Goal: Information Seeking & Learning: Learn about a topic

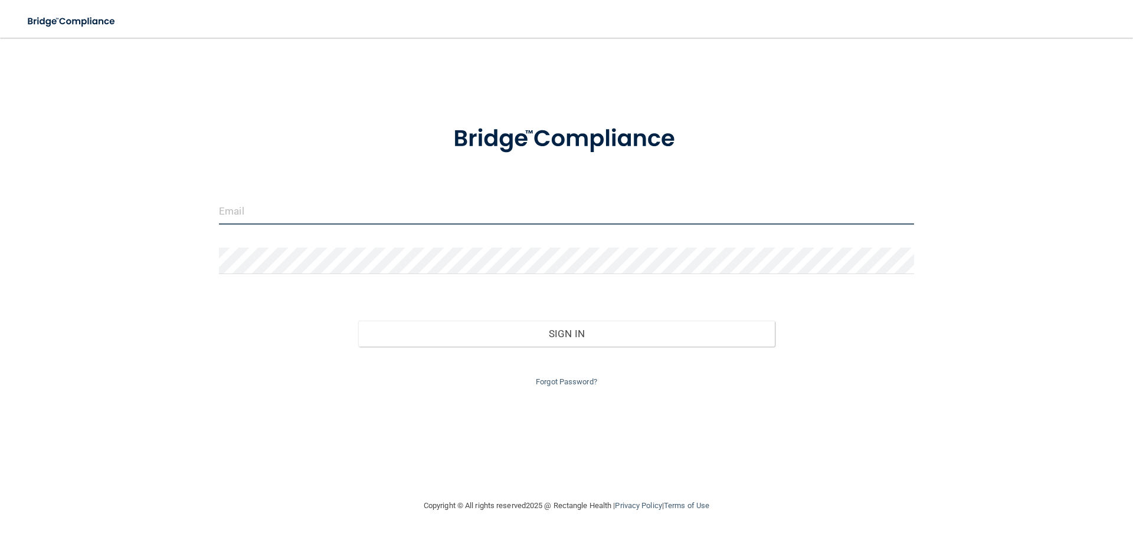
click at [615, 202] on input "email" at bounding box center [566, 211] width 695 height 27
type input "[PERSON_NAME][EMAIL_ADDRESS][DOMAIN_NAME]"
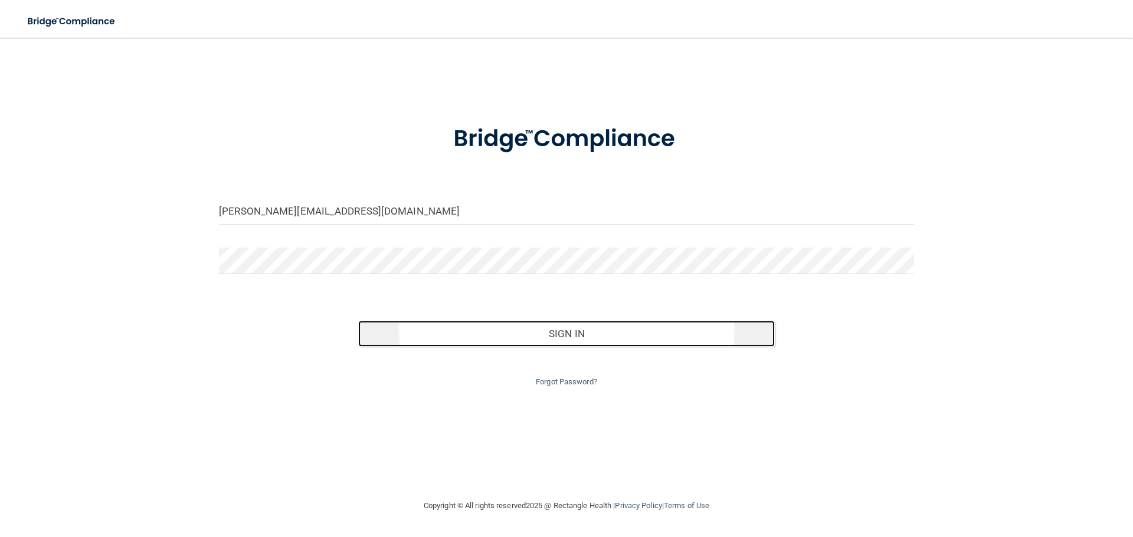
click at [670, 337] on button "Sign In" at bounding box center [566, 334] width 417 height 26
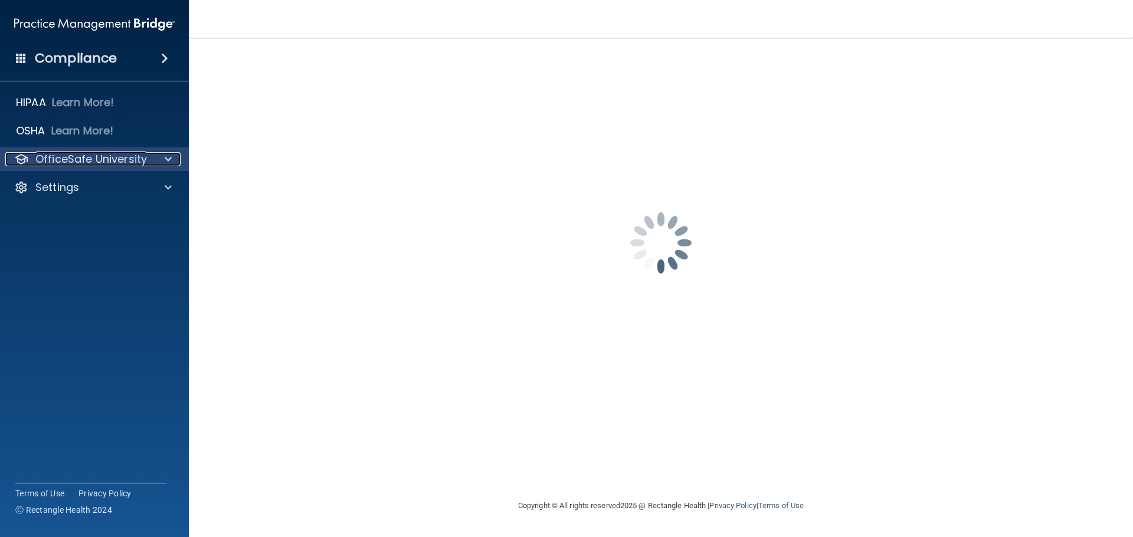
click at [109, 153] on p "OfficeSafe University" at bounding box center [91, 159] width 112 height 14
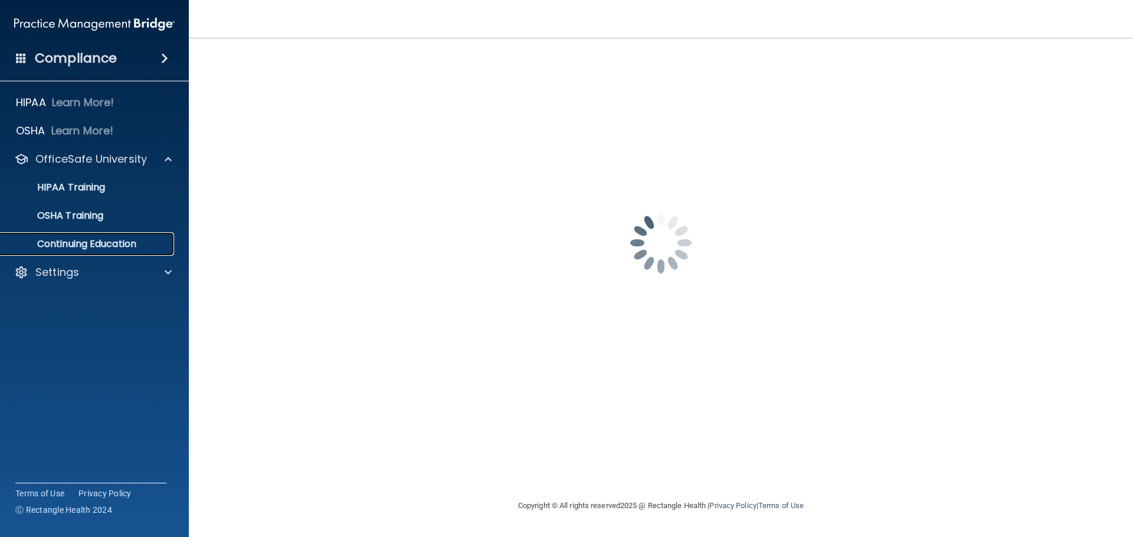
click at [83, 241] on p "Continuing Education" at bounding box center [88, 244] width 161 height 12
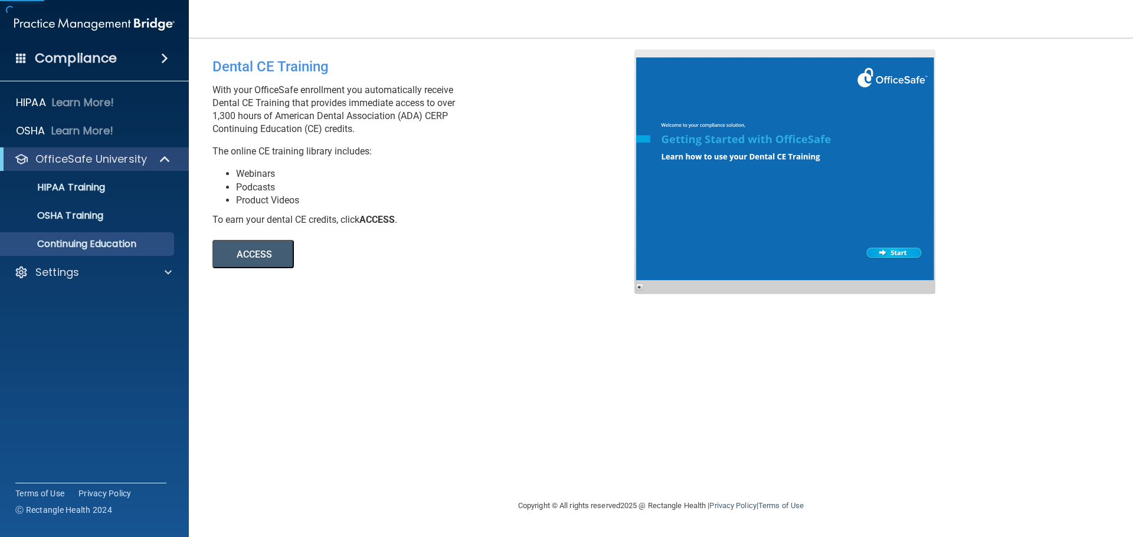
click at [254, 251] on button "ACCESS" at bounding box center [252, 254] width 81 height 28
click at [94, 183] on p "HIPAA Training" at bounding box center [56, 188] width 97 height 12
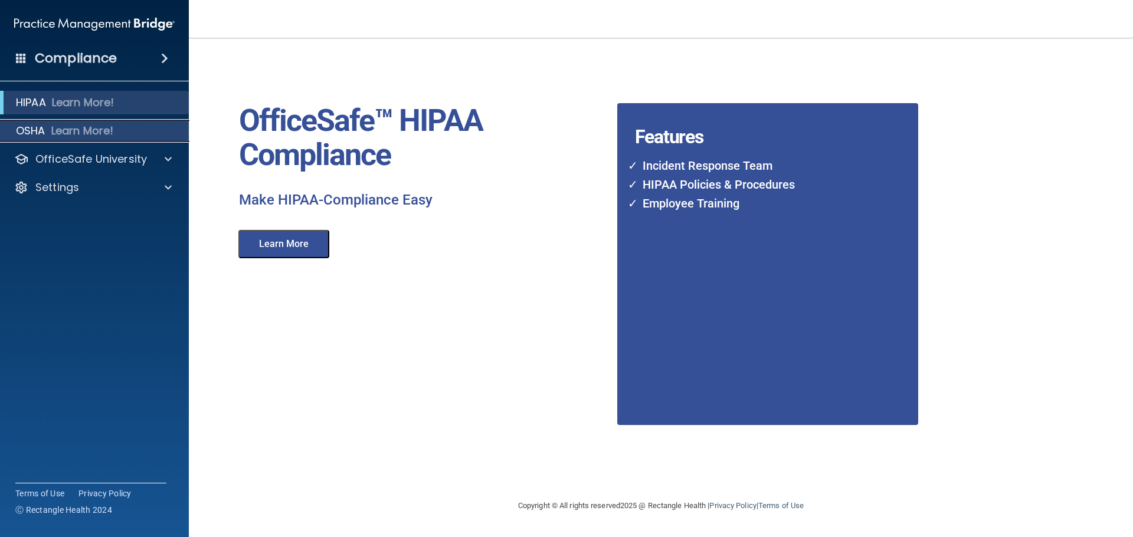
click at [72, 135] on p "Learn More!" at bounding box center [82, 131] width 63 height 14
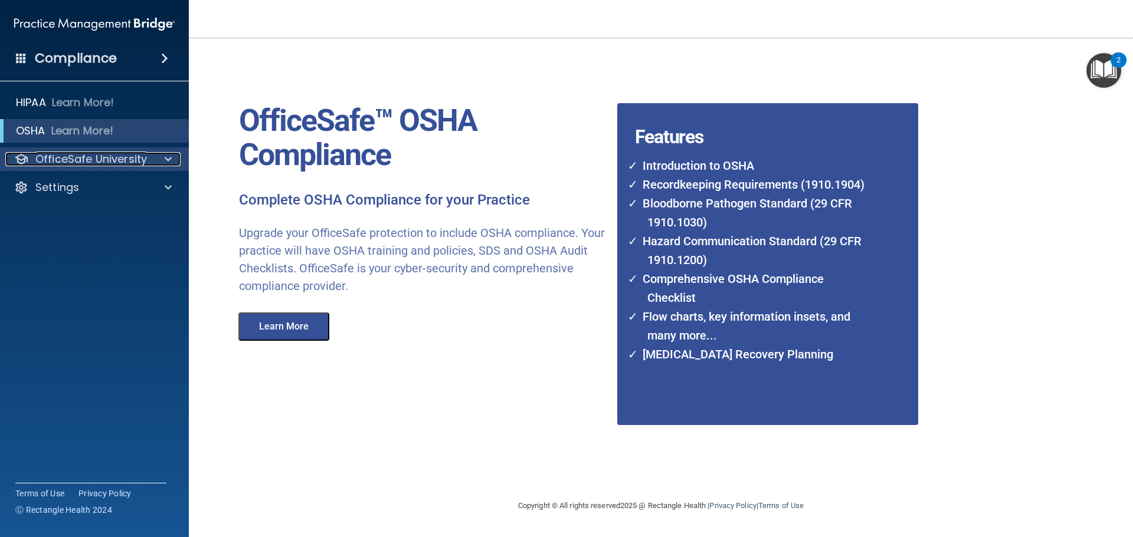
click at [86, 156] on p "OfficeSafe University" at bounding box center [91, 159] width 112 height 14
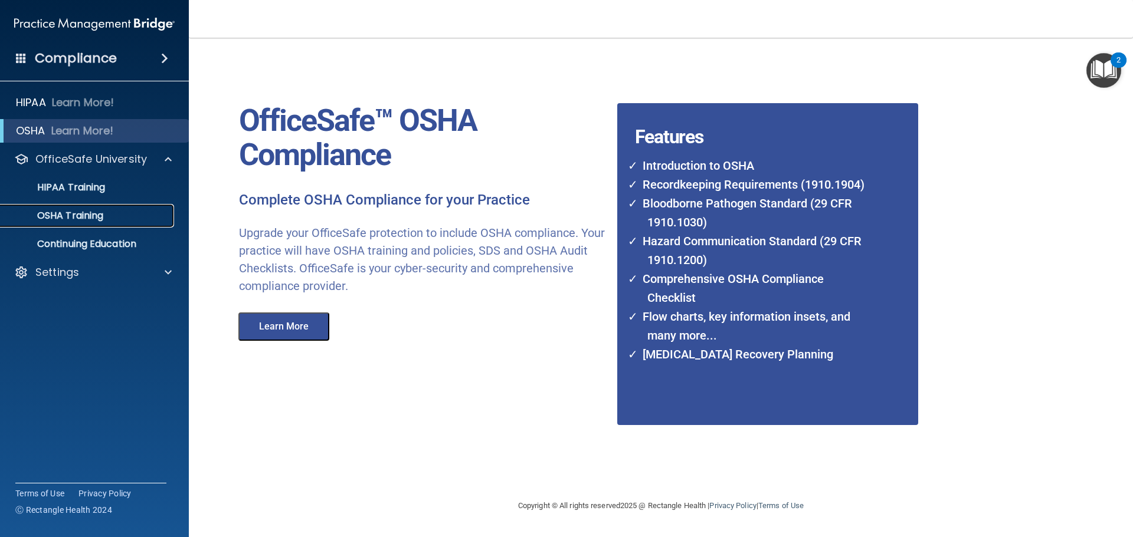
click at [87, 217] on p "OSHA Training" at bounding box center [56, 216] width 96 height 12
click at [71, 190] on p "HIPAA Training" at bounding box center [56, 188] width 97 height 12
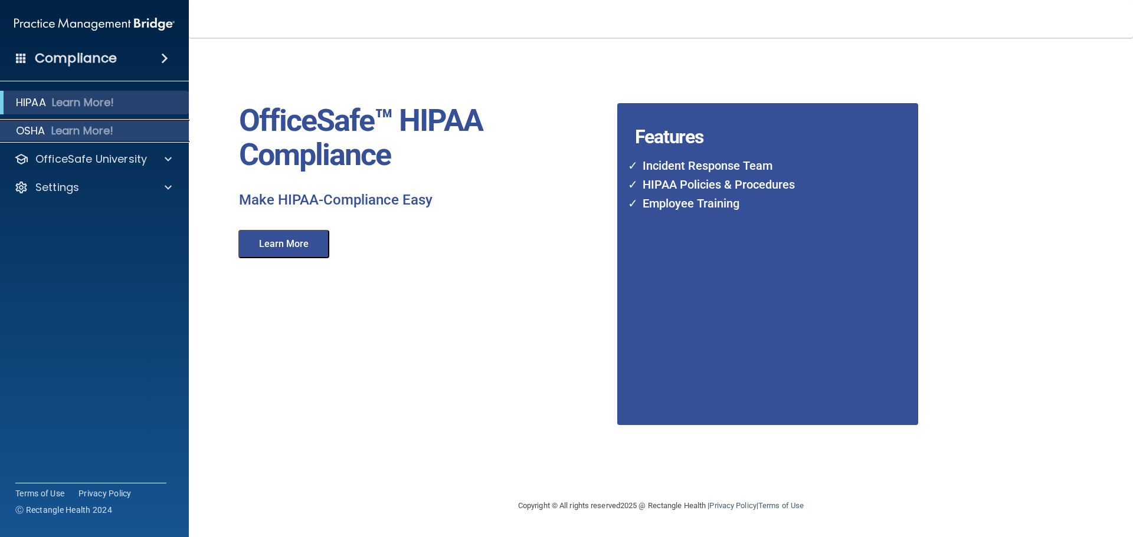
click at [93, 132] on p "Learn More!" at bounding box center [82, 131] width 63 height 14
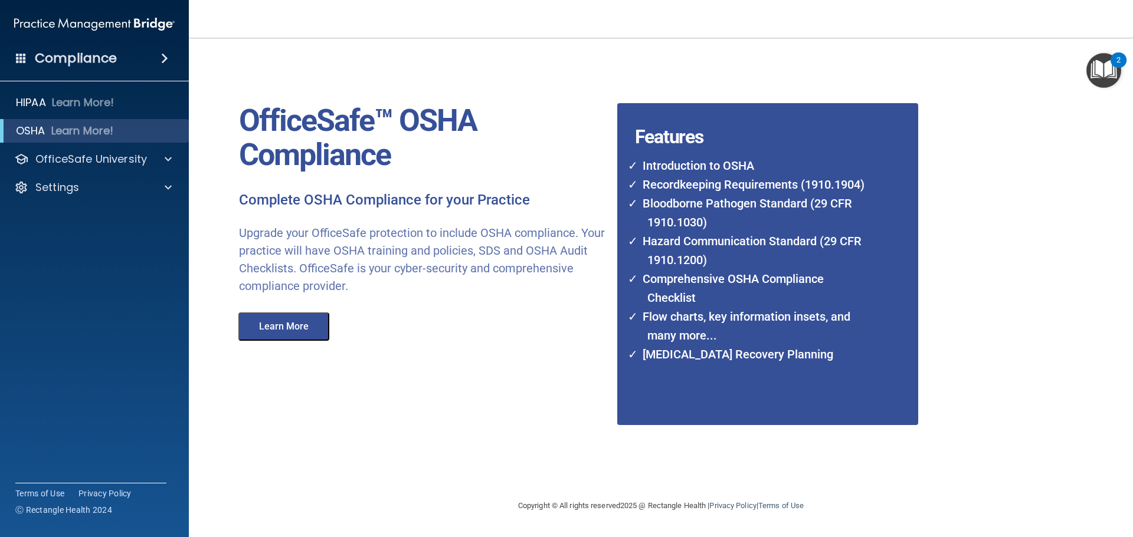
click at [149, 56] on div "Compliance" at bounding box center [94, 58] width 189 height 26
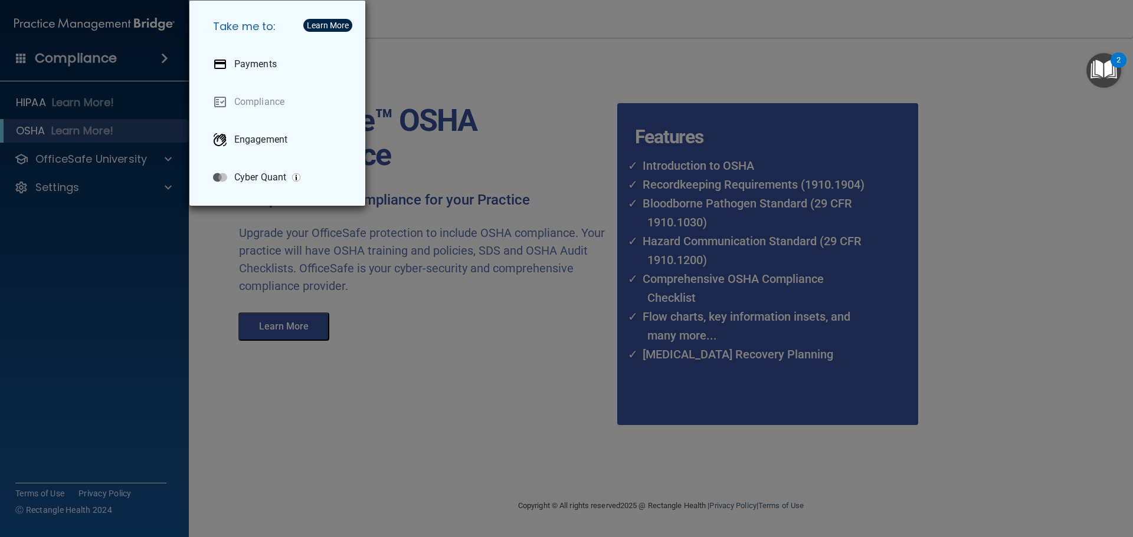
click at [135, 51] on div "Take me to: Payments Compliance Engagement Cyber Quant" at bounding box center [566, 268] width 1133 height 537
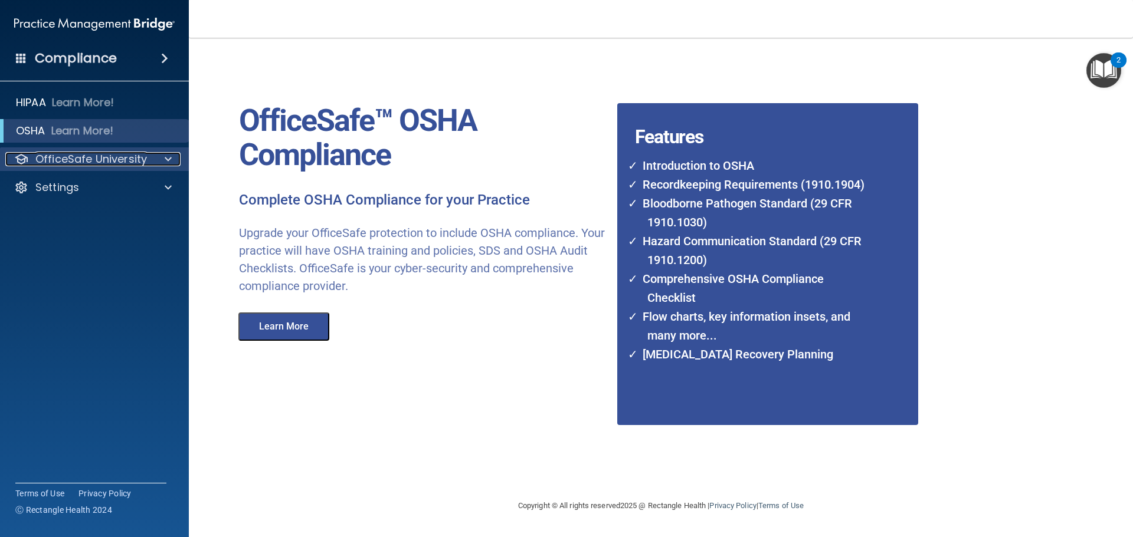
click at [176, 164] on div at bounding box center [167, 159] width 30 height 14
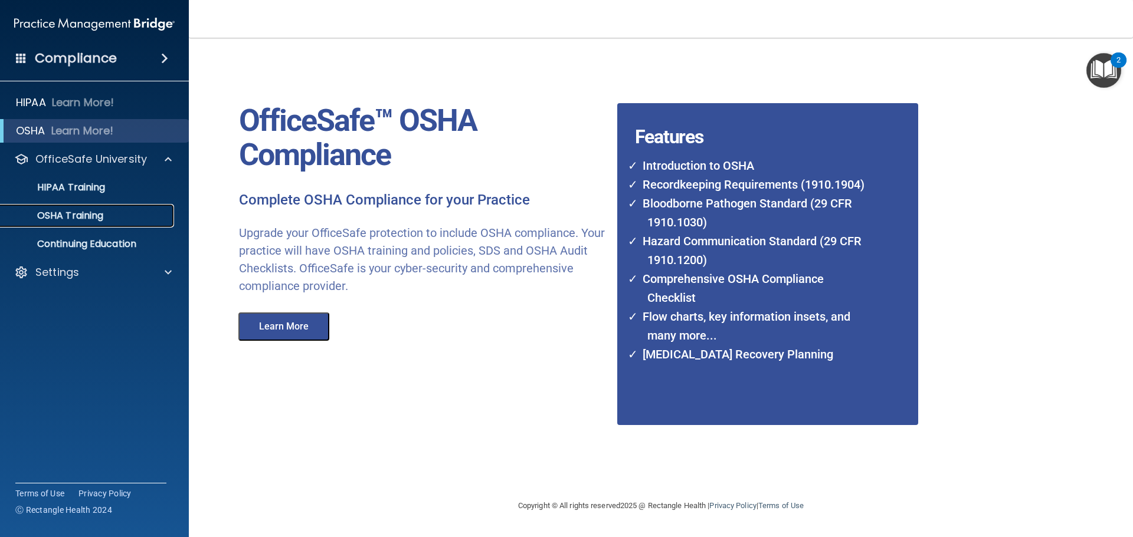
click at [103, 213] on p "OSHA Training" at bounding box center [56, 216] width 96 height 12
click at [100, 216] on p "OSHA Training" at bounding box center [56, 216] width 96 height 12
click at [94, 189] on p "HIPAA Training" at bounding box center [56, 188] width 97 height 12
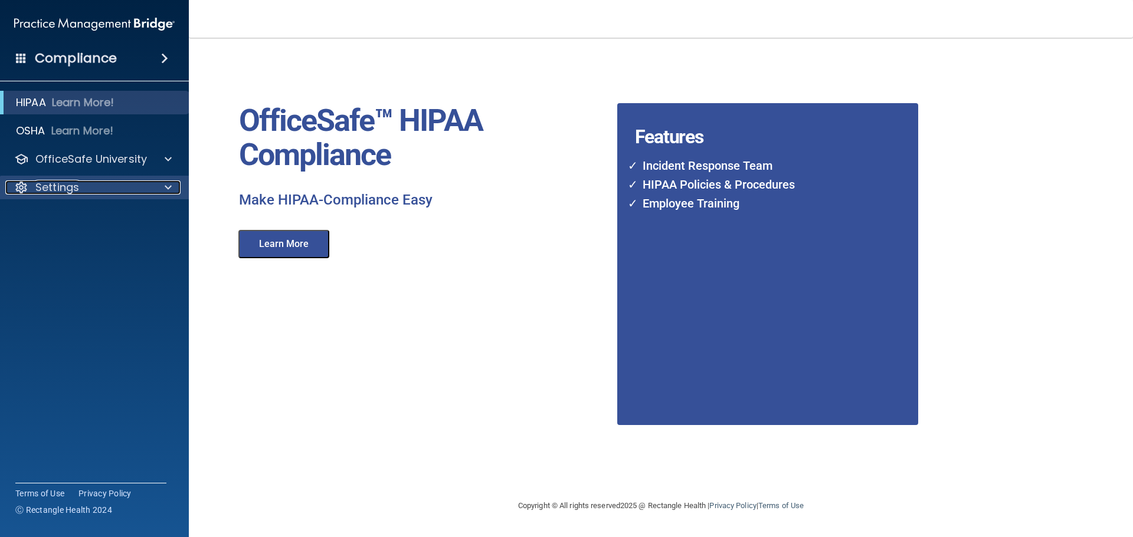
click at [97, 185] on div "Settings" at bounding box center [78, 188] width 146 height 14
click at [97, 219] on p "My Account" at bounding box center [88, 216] width 161 height 12
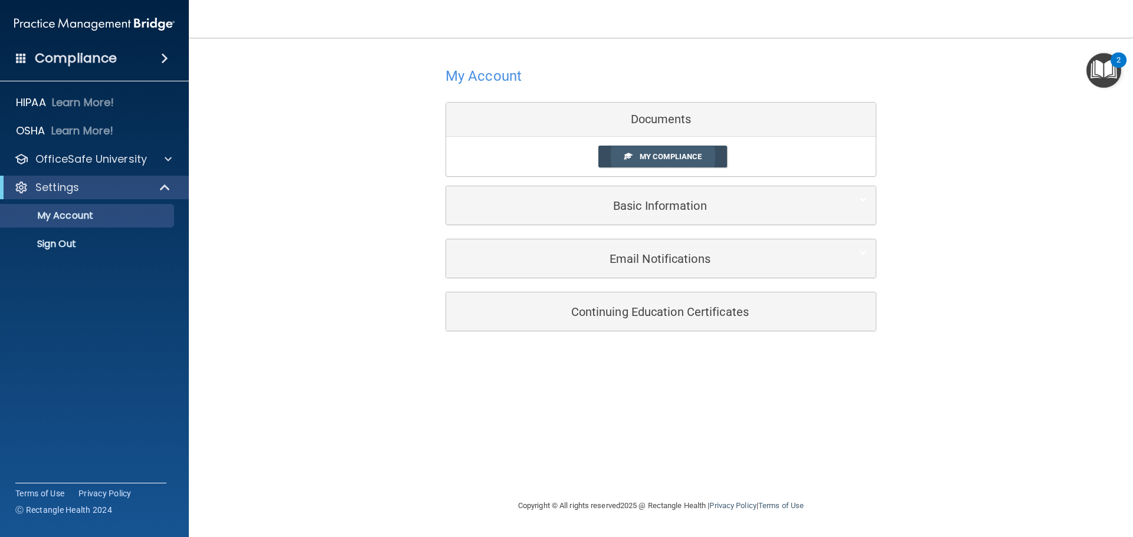
click at [662, 155] on span "My Compliance" at bounding box center [671, 156] width 62 height 9
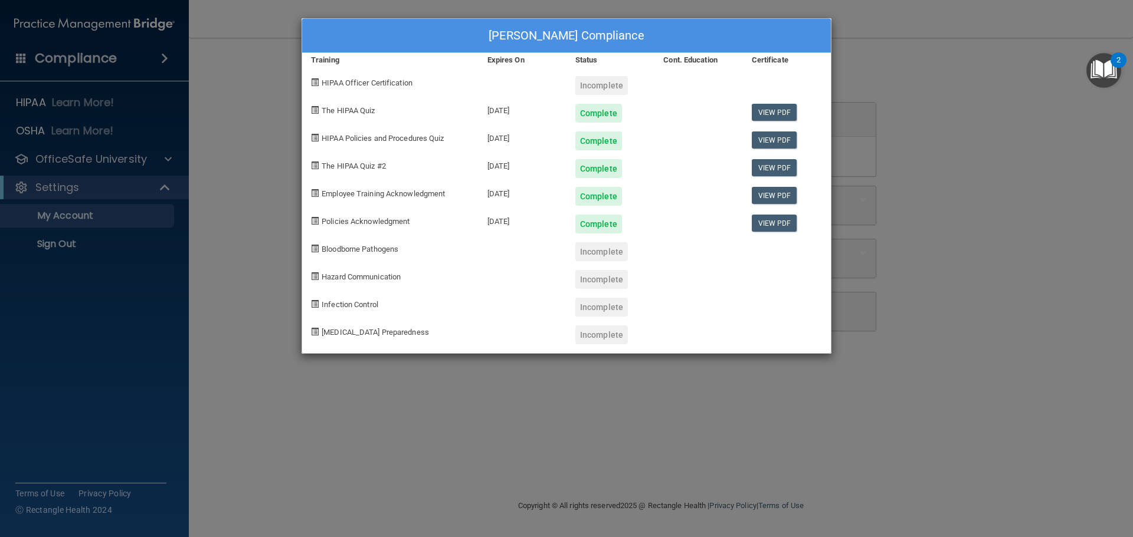
click at [887, 50] on div "[PERSON_NAME] Compliance Training Expires On Status Cont. Education Certificate…" at bounding box center [566, 268] width 1133 height 537
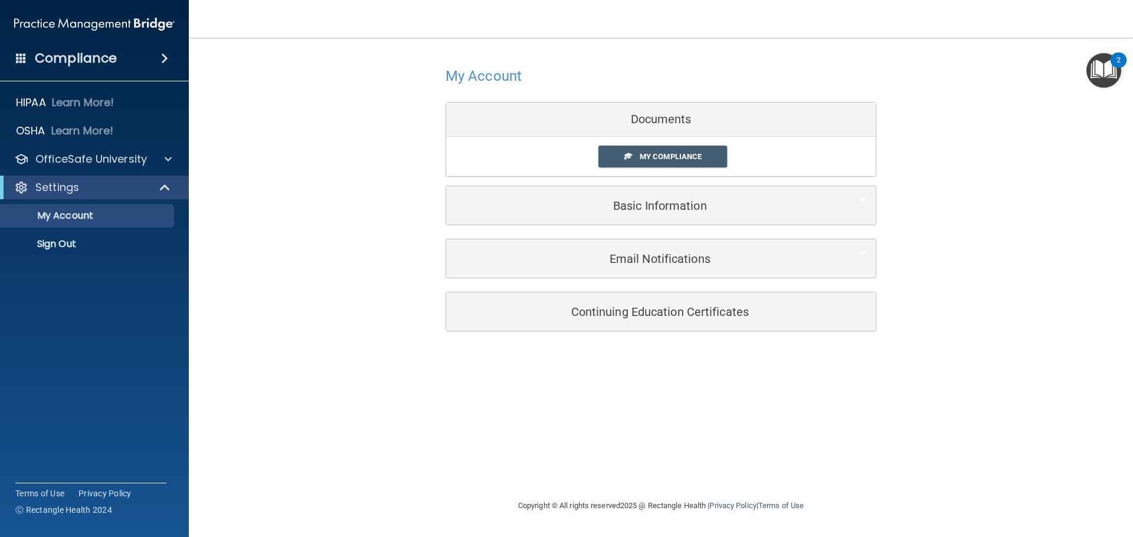
click at [165, 58] on span at bounding box center [164, 58] width 7 height 14
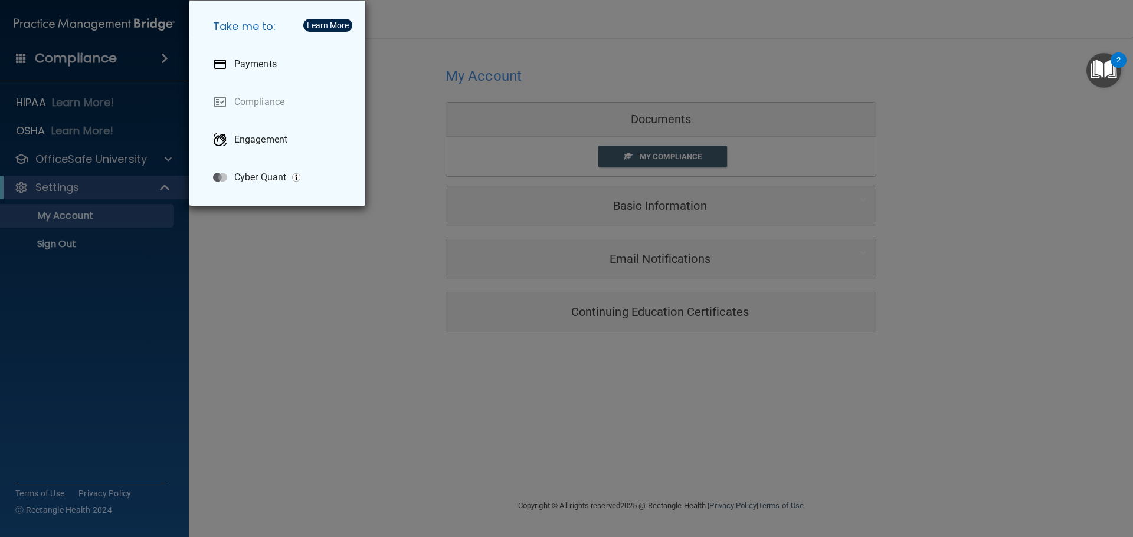
click at [165, 58] on div "Take me to: Payments Compliance Engagement Cyber Quant" at bounding box center [566, 268] width 1133 height 537
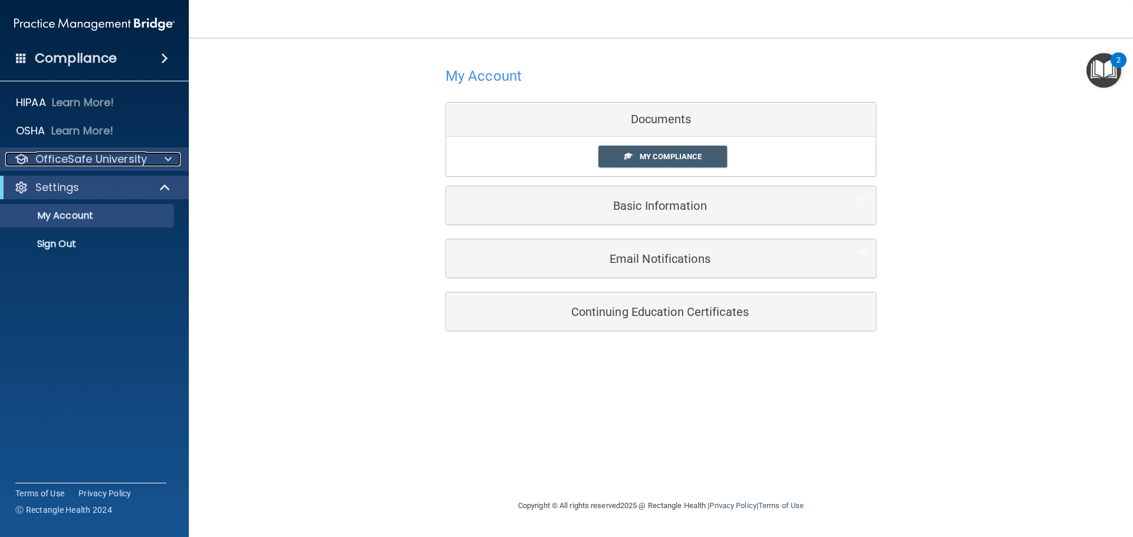
click at [121, 163] on p "OfficeSafe University" at bounding box center [91, 159] width 112 height 14
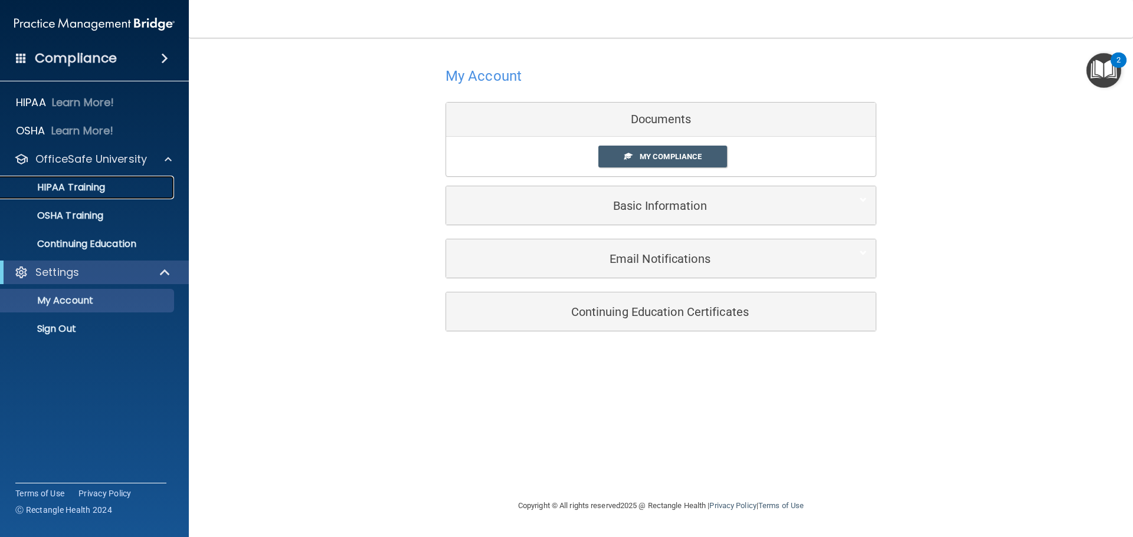
click at [112, 183] on div "HIPAA Training" at bounding box center [88, 188] width 161 height 12
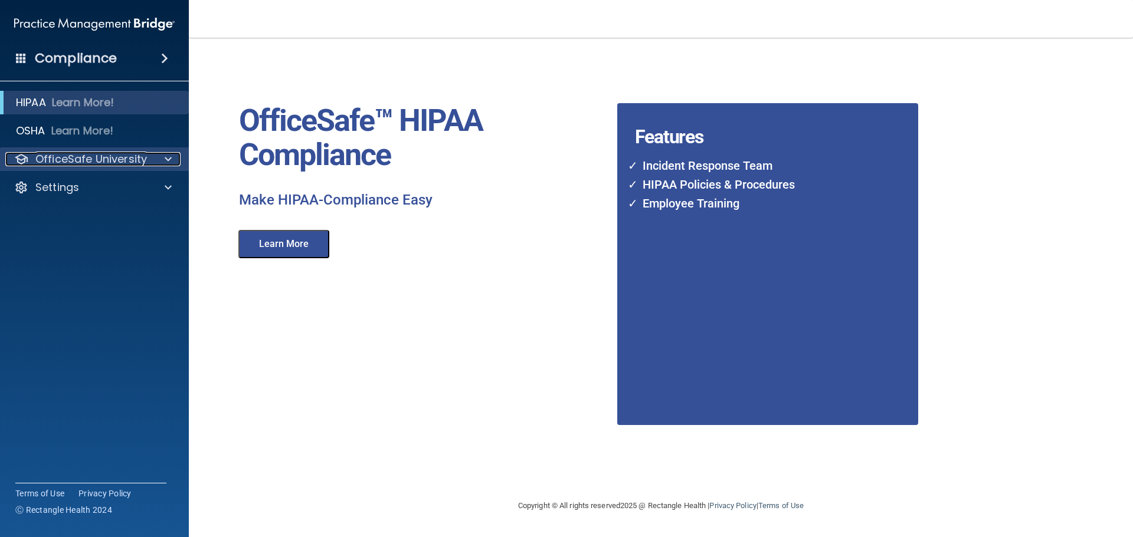
click at [129, 156] on p "OfficeSafe University" at bounding box center [91, 159] width 112 height 14
